Goal: Task Accomplishment & Management: Complete application form

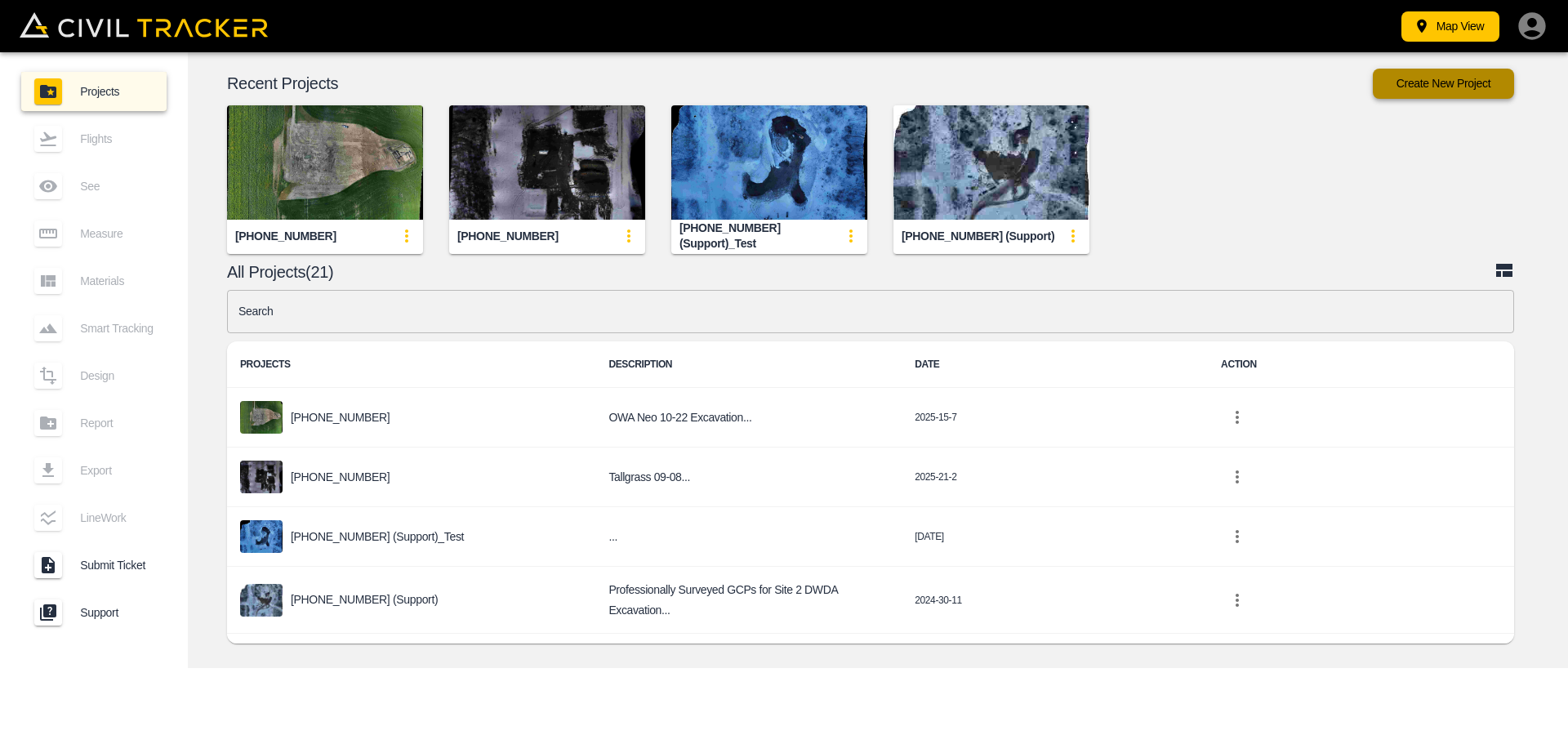
click at [1479, 75] on button "Create New Project" at bounding box center [1443, 83] width 141 height 30
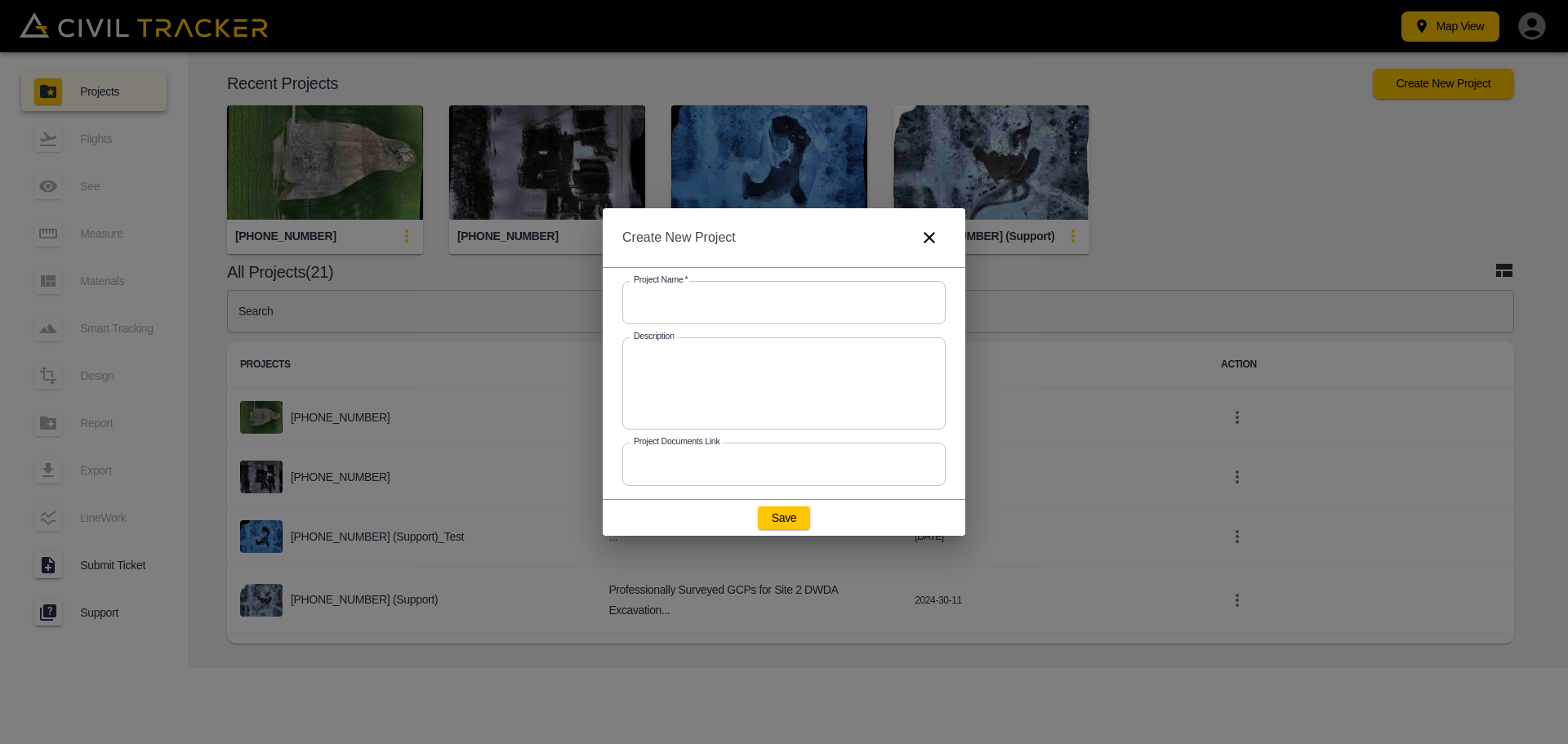
click at [824, 307] on input "text" at bounding box center [784, 302] width 324 height 43
type input "[PHONE_NUMBER]"
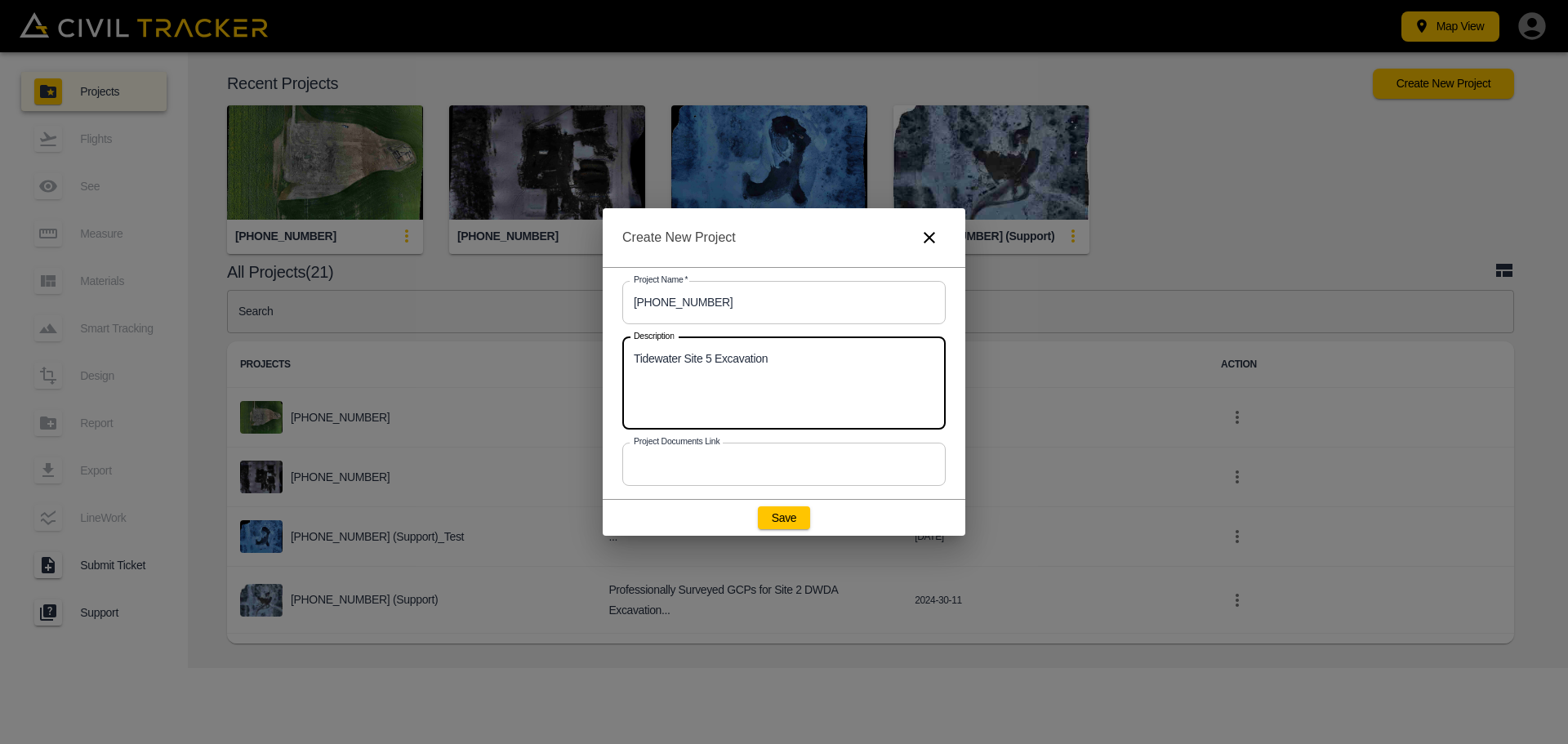
type textarea "Tidewater Site 5 Excavation"
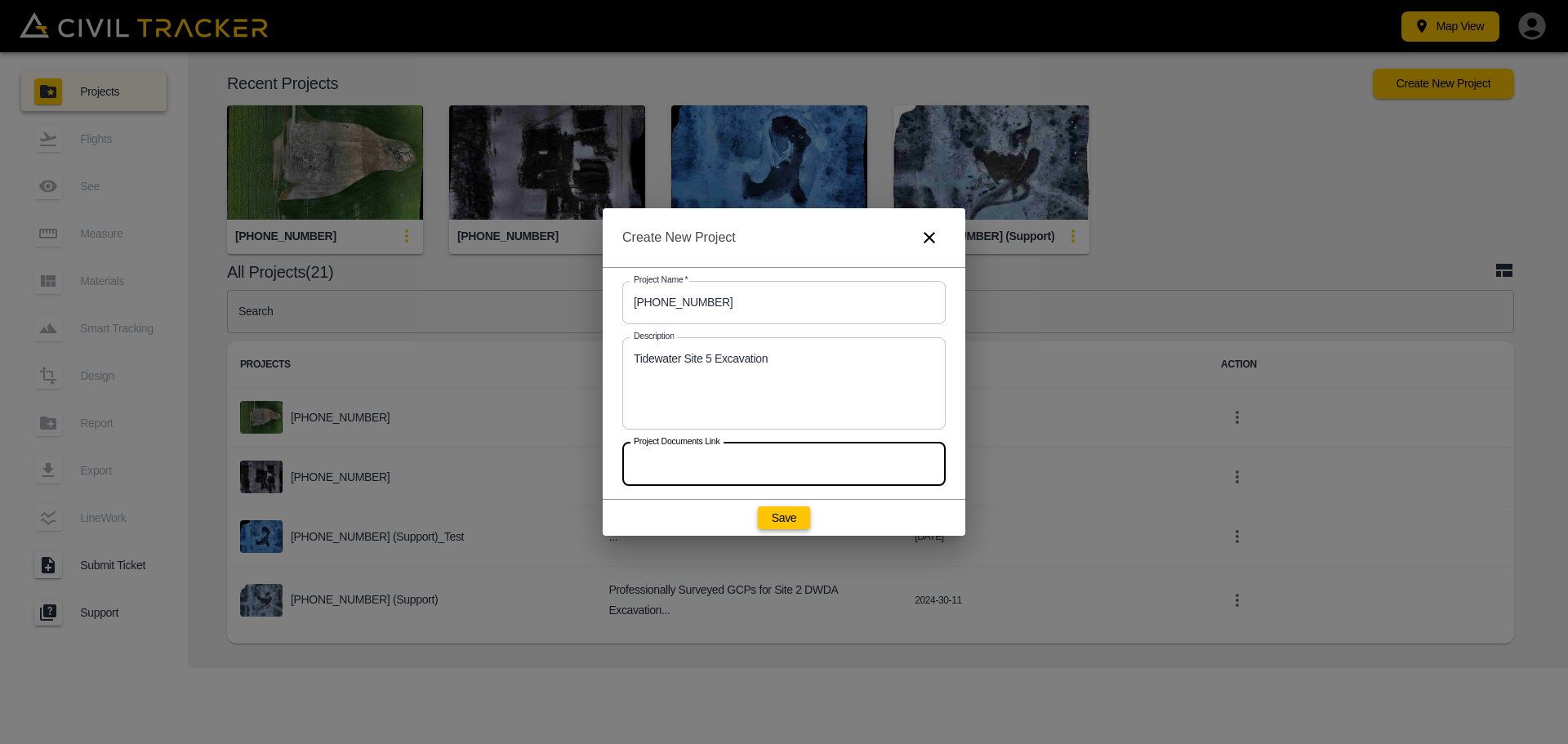
click at [774, 512] on button "Save" at bounding box center [784, 517] width 52 height 23
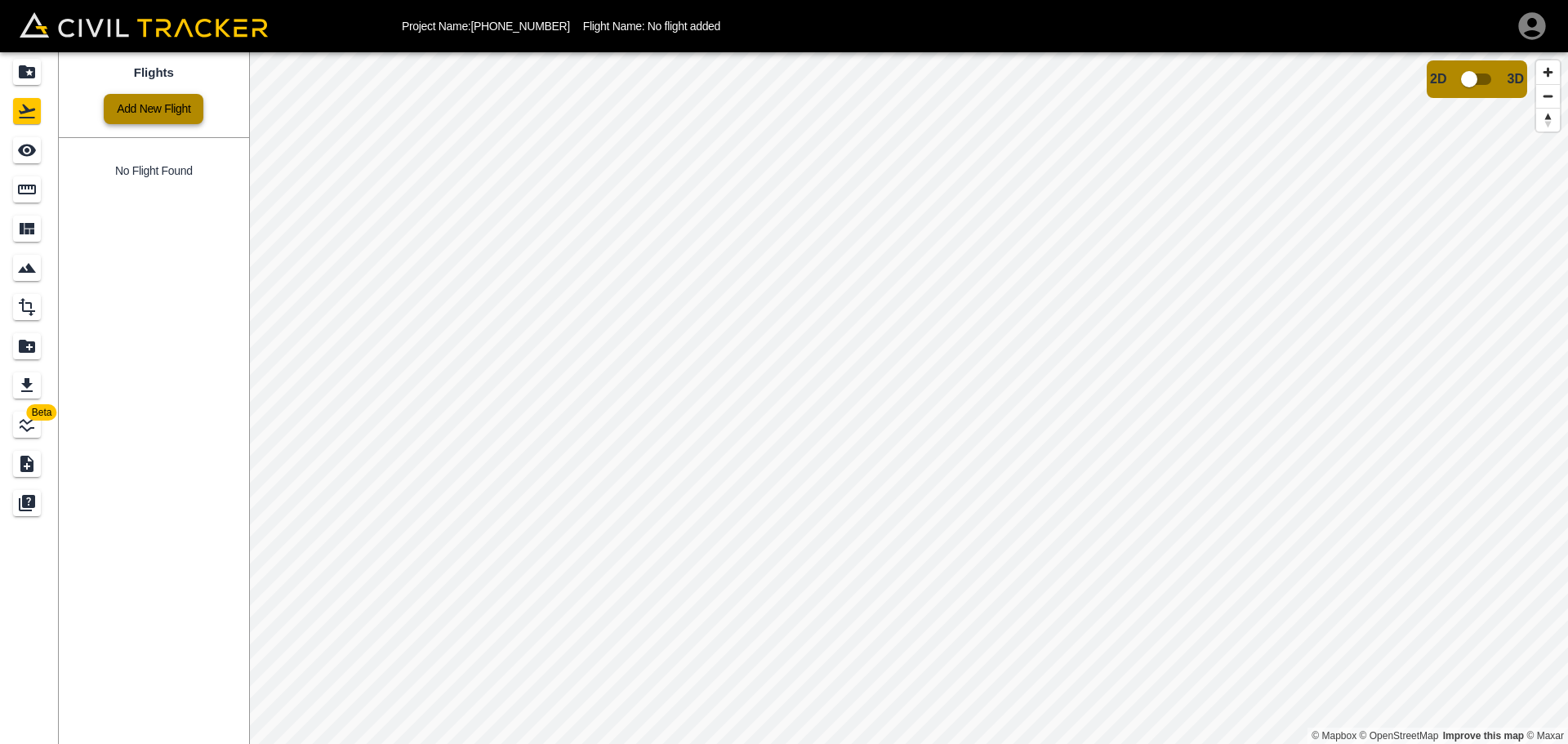
click at [144, 102] on link "Add New Flight" at bounding box center [153, 108] width 99 height 30
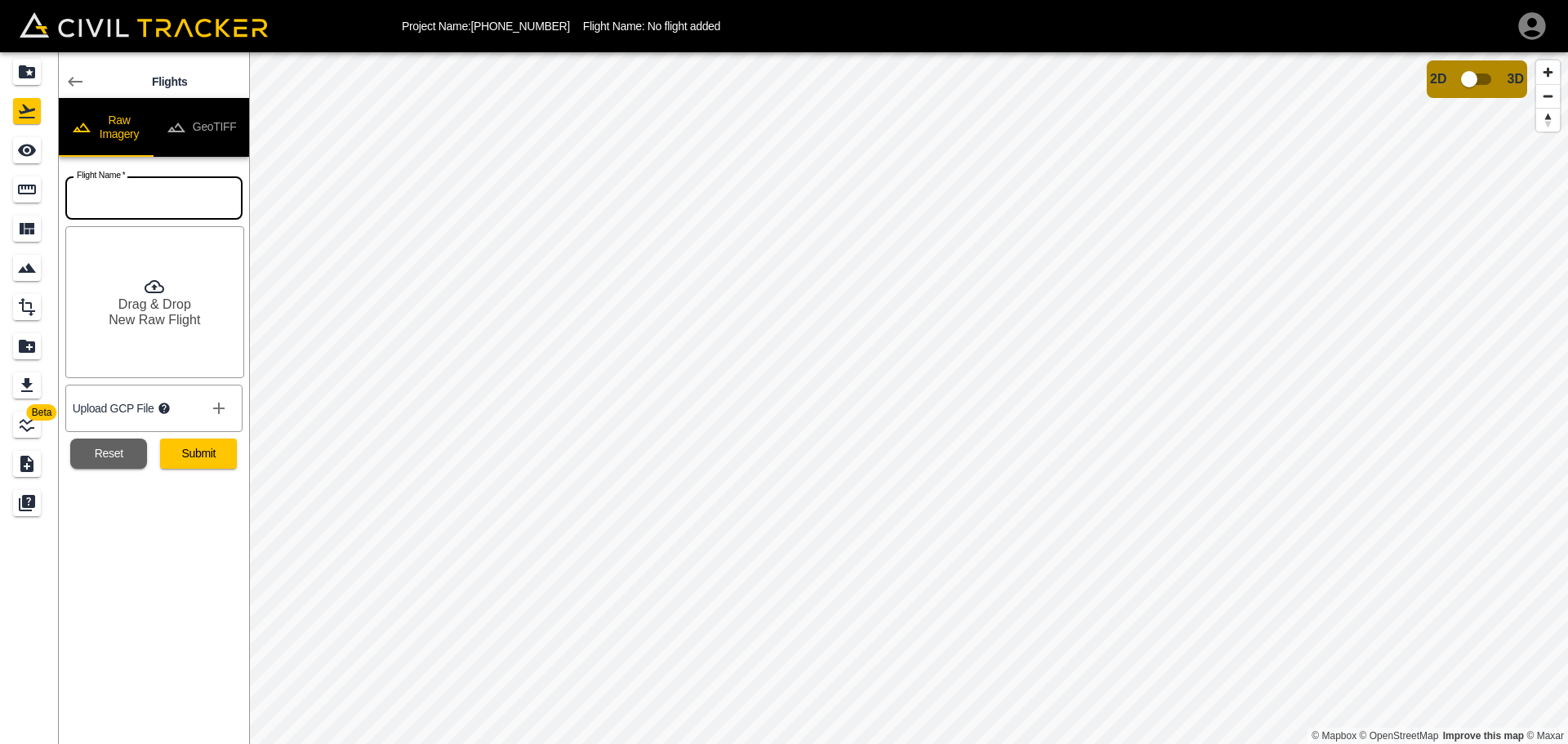
click at [164, 219] on input "text" at bounding box center [154, 197] width 177 height 43
click at [167, 552] on div "Flights Raw Imagery GeoTIFF Flight Name   * Flight Name * Drag & Drop New Raw F…" at bounding box center [153, 398] width 191 height 691
click at [166, 409] on icon at bounding box center [165, 408] width 11 height 11
click at [165, 408] on icon at bounding box center [165, 408] width 11 height 11
drag, startPoint x: 191, startPoint y: 597, endPoint x: 231, endPoint y: 558, distance: 55.9
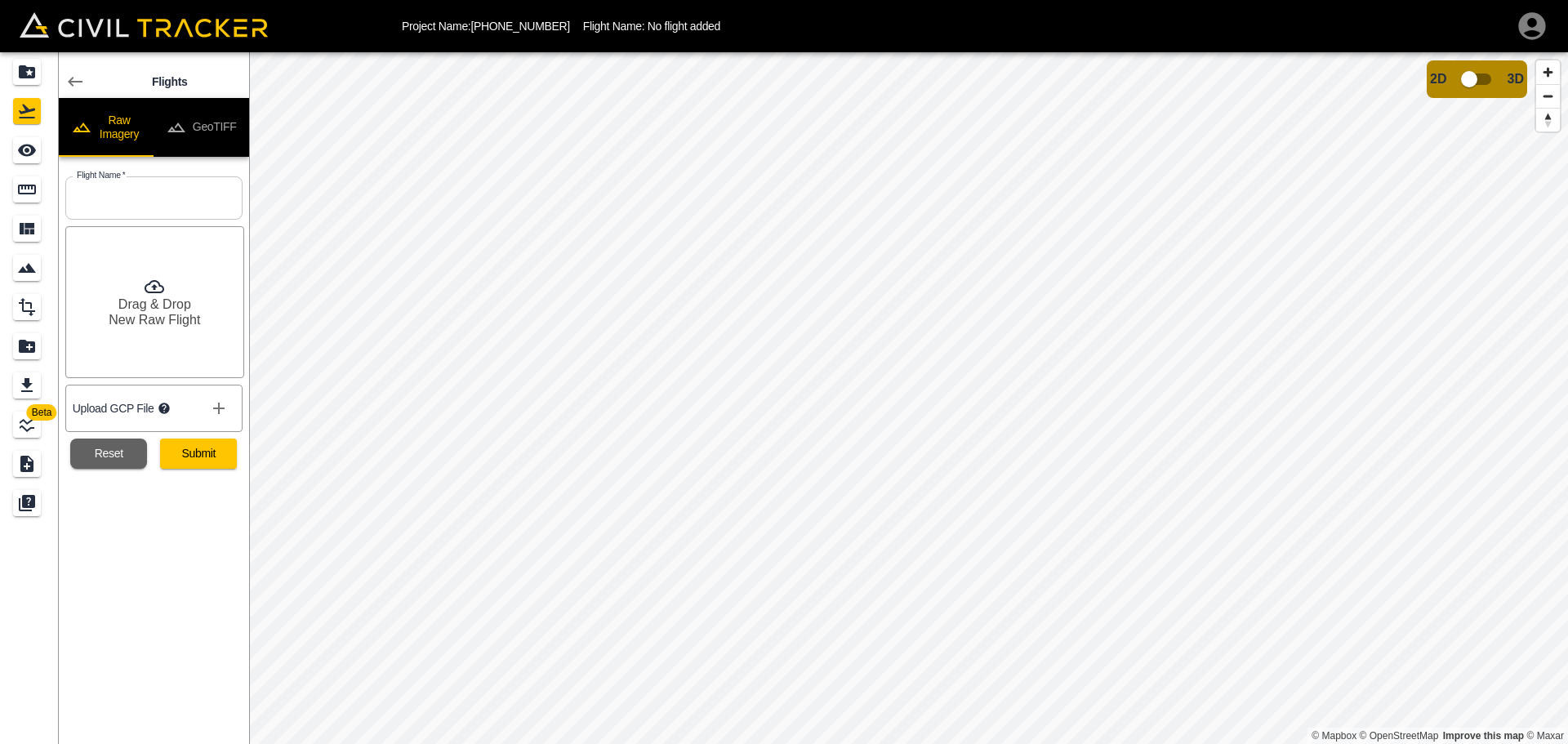
click at [192, 597] on div "Flights Raw Imagery GeoTIFF Flight Name   * Flight Name * Drag & Drop New Raw F…" at bounding box center [153, 398] width 191 height 691
